Goal: Find specific page/section: Find specific page/section

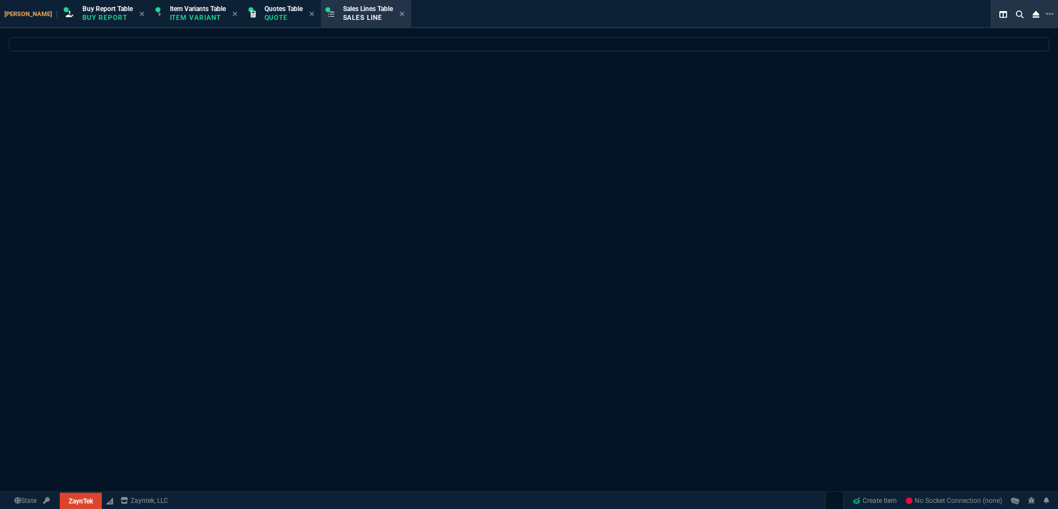
select select "1: BROV"
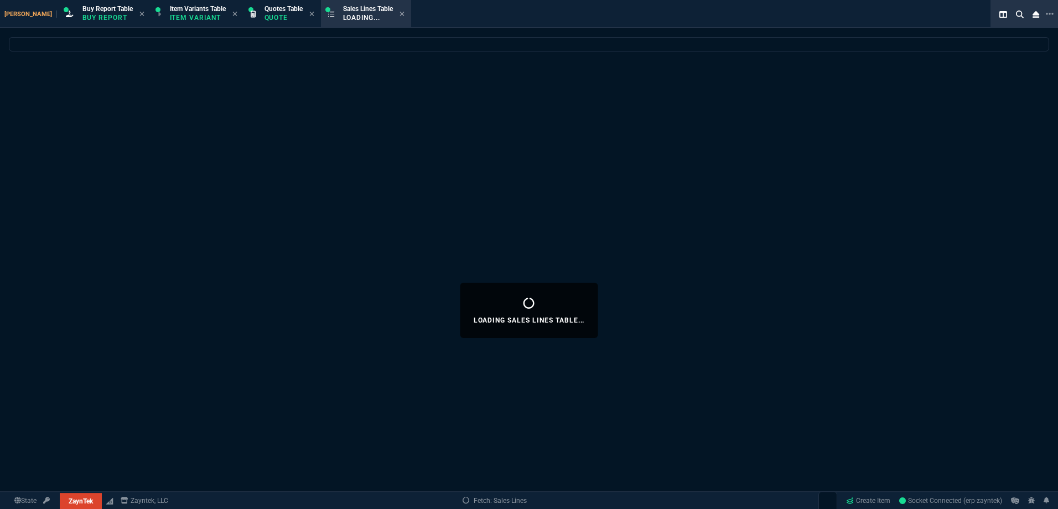
select select
